Goal: Information Seeking & Learning: Check status

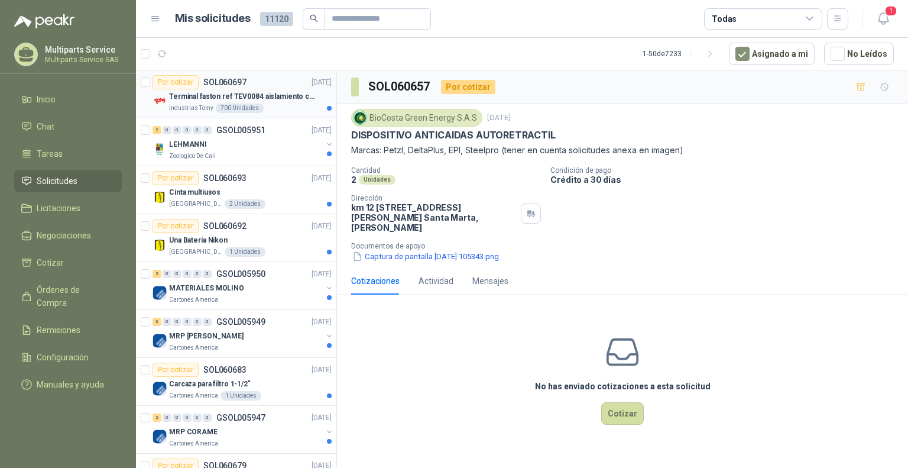
click at [283, 89] on div "Terminal faston ref TEV0084 aislamiento completo" at bounding box center [250, 96] width 163 height 14
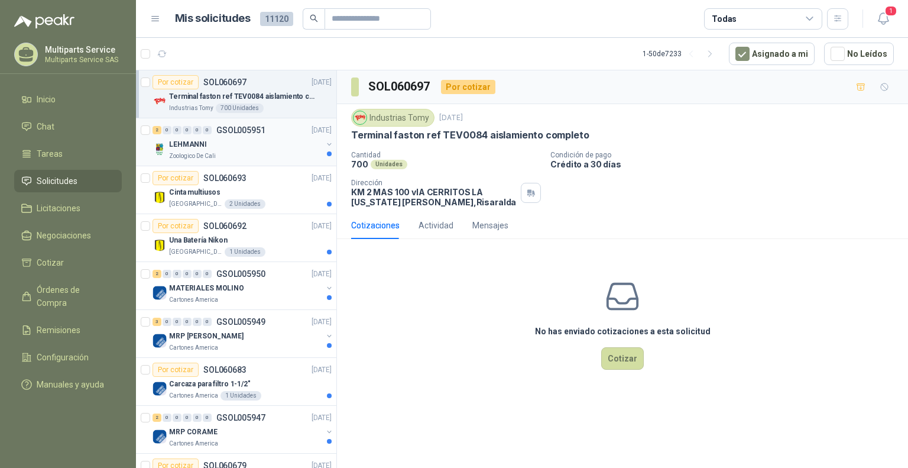
click at [274, 145] on div "LEHMANNI" at bounding box center [245, 144] width 153 height 14
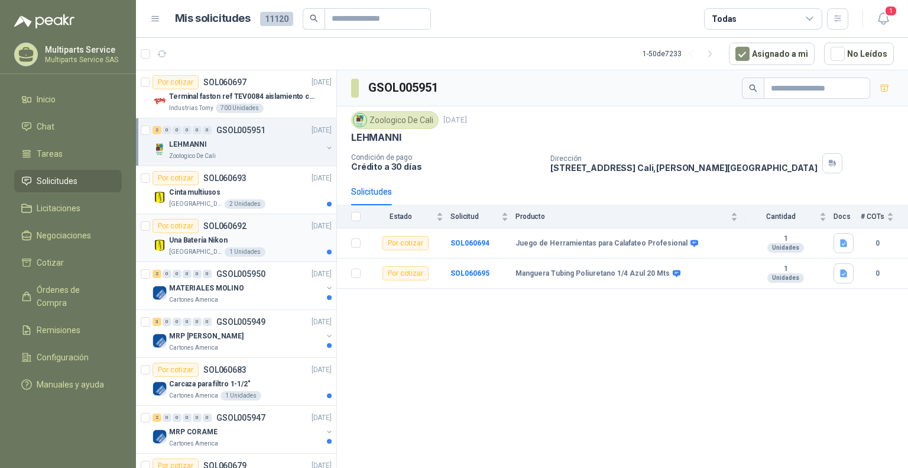
click at [229, 237] on div "Una Batería Nikon" at bounding box center [250, 240] width 163 height 14
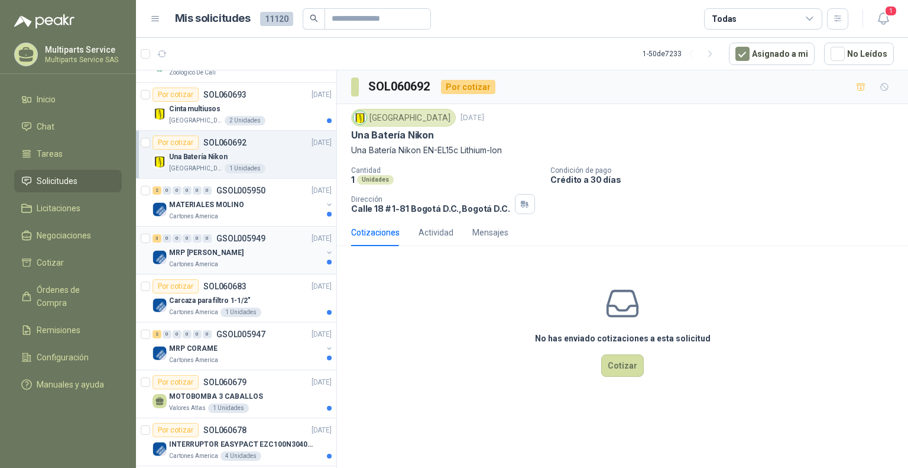
scroll to position [237, 0]
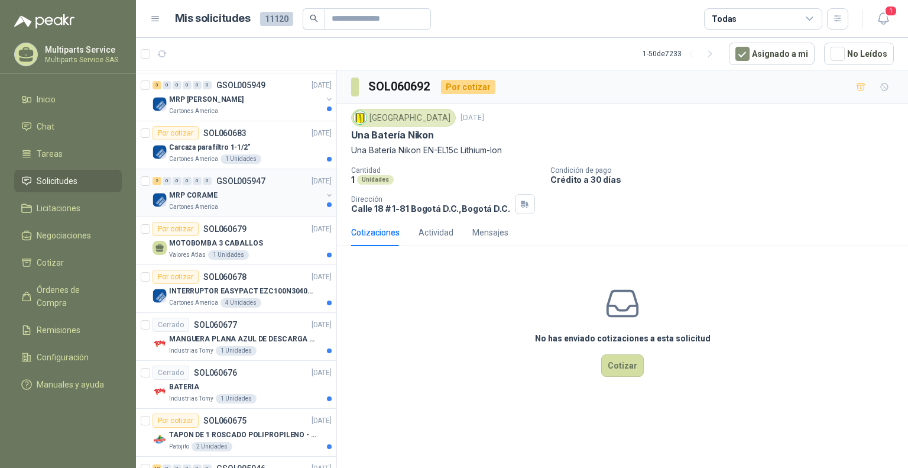
click at [304, 213] on div "2 0 0 0 0 0 GSOL005947 [DATE] MRP CORAME Cartones America" at bounding box center [236, 193] width 200 height 48
click at [303, 215] on div "2 0 0 0 0 0 GSOL005947 [DATE] MRP CORAME Cartones America" at bounding box center [236, 193] width 200 height 48
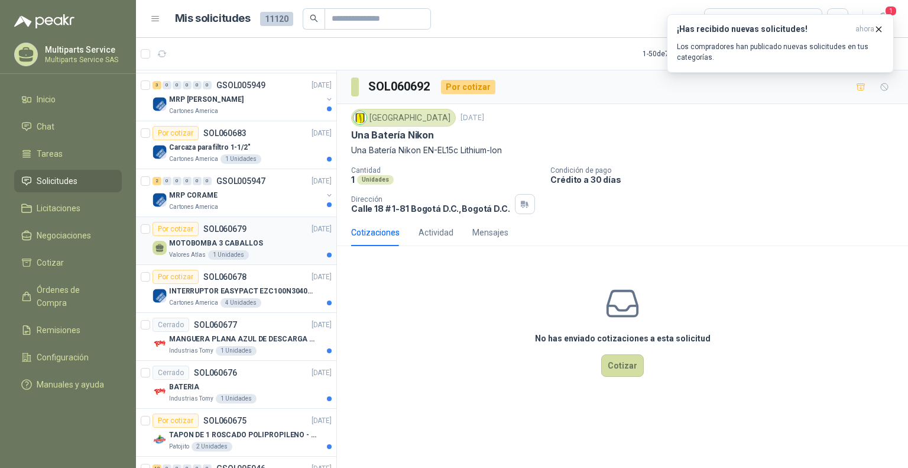
click at [281, 245] on div "MOTOBOMBA 3 CABALLOS" at bounding box center [250, 243] width 163 height 14
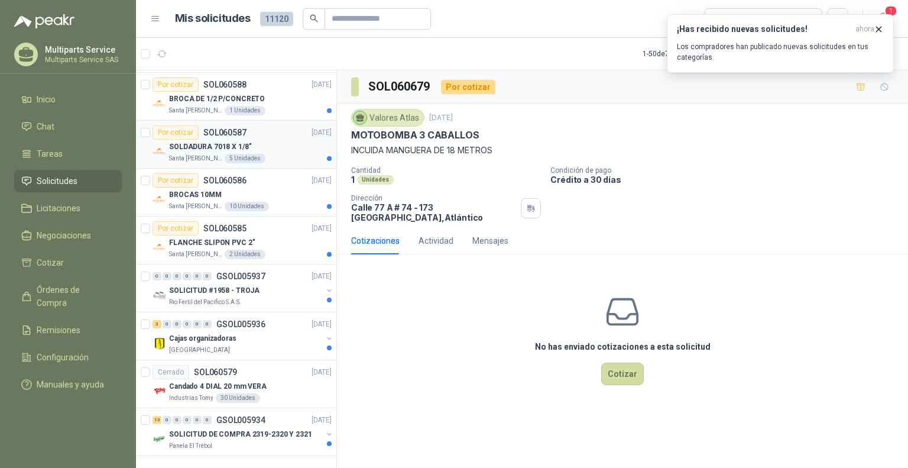
scroll to position [2013, 0]
click at [277, 428] on p "SOLICITUD DE COMPRA 2319-2320 Y 2321" at bounding box center [240, 433] width 143 height 11
